Goal: Information Seeking & Learning: Learn about a topic

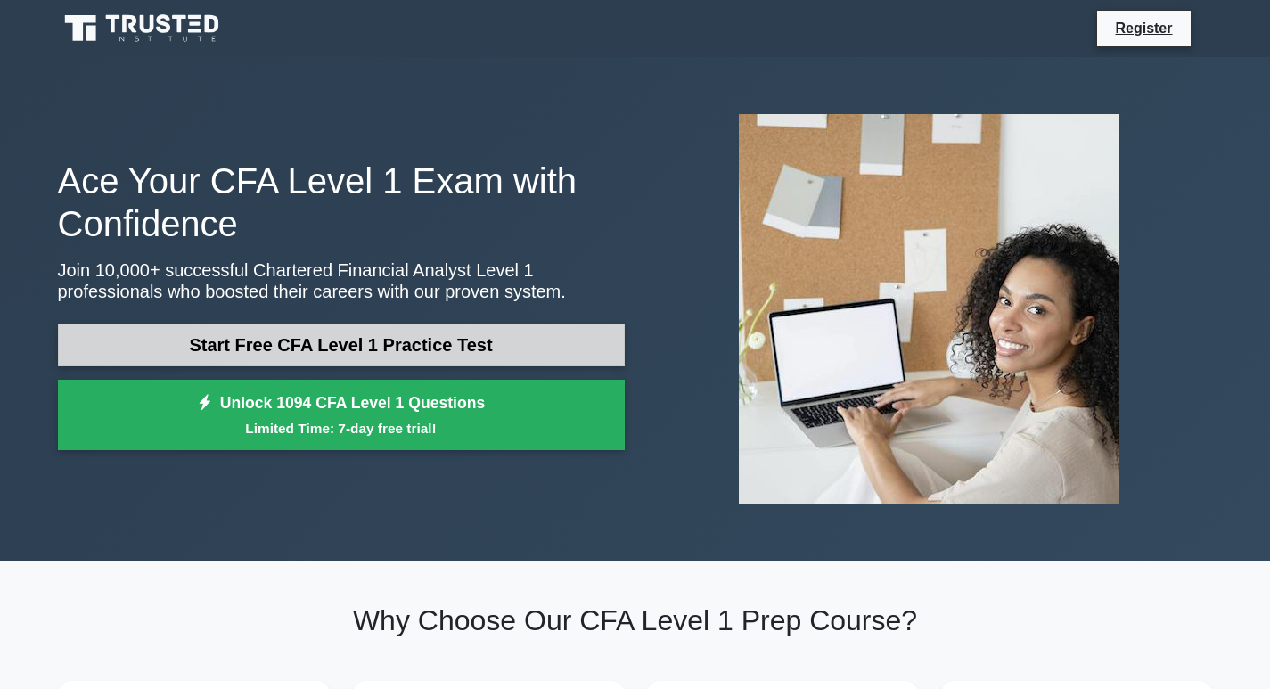
click at [386, 338] on link "Start Free CFA Level 1 Practice Test" at bounding box center [341, 345] width 567 height 43
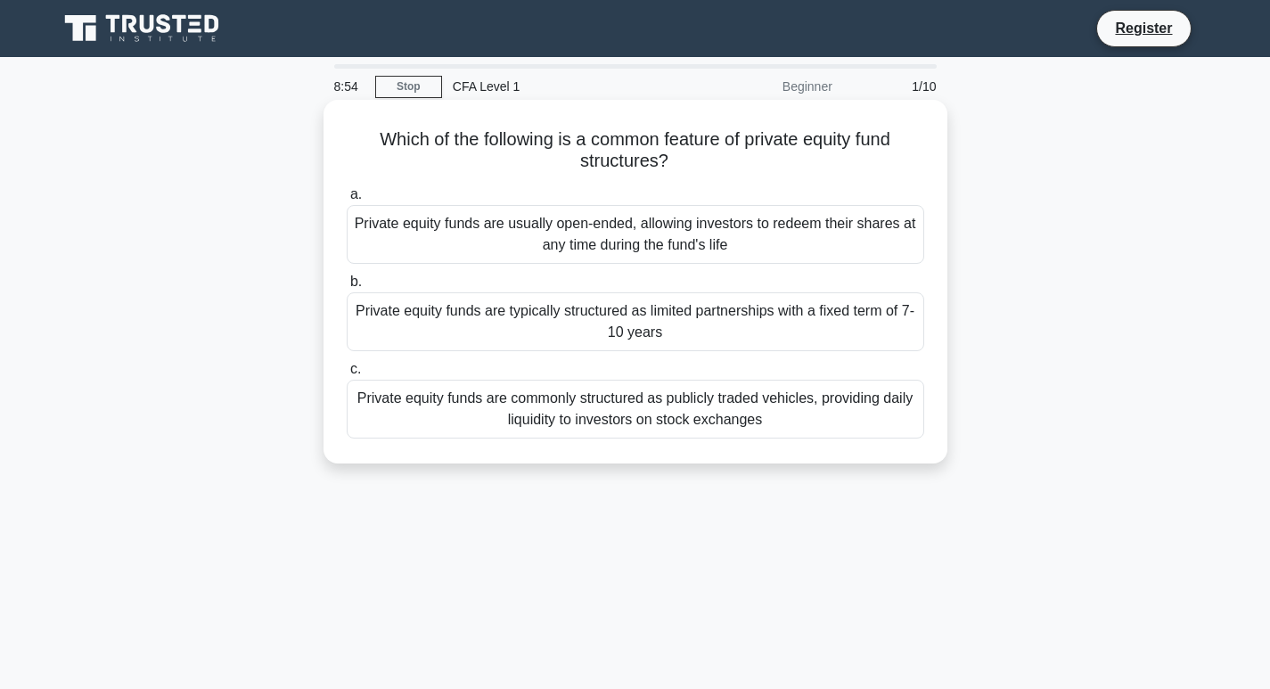
click at [513, 327] on div "Private equity funds are typically structured as limited partnerships with a fi…" at bounding box center [636, 321] width 578 height 59
click at [347, 288] on input "b. Private equity funds are typically structured as limited partnerships with a…" at bounding box center [347, 282] width 0 height 12
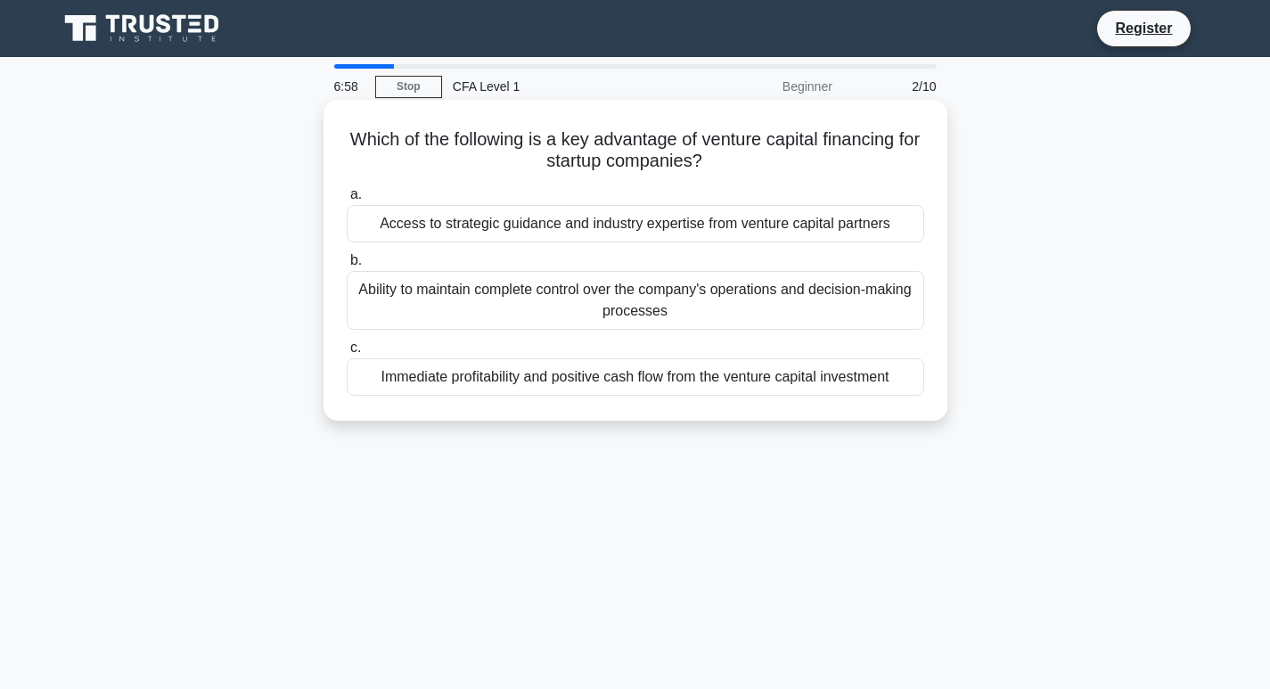
click at [676, 225] on div "Access to strategic guidance and industry expertise from venture capital partne…" at bounding box center [636, 223] width 578 height 37
click at [347, 201] on input "a. Access to strategic guidance and industry expertise from venture capital par…" at bounding box center [347, 195] width 0 height 12
